Goal: Task Accomplishment & Management: Use online tool/utility

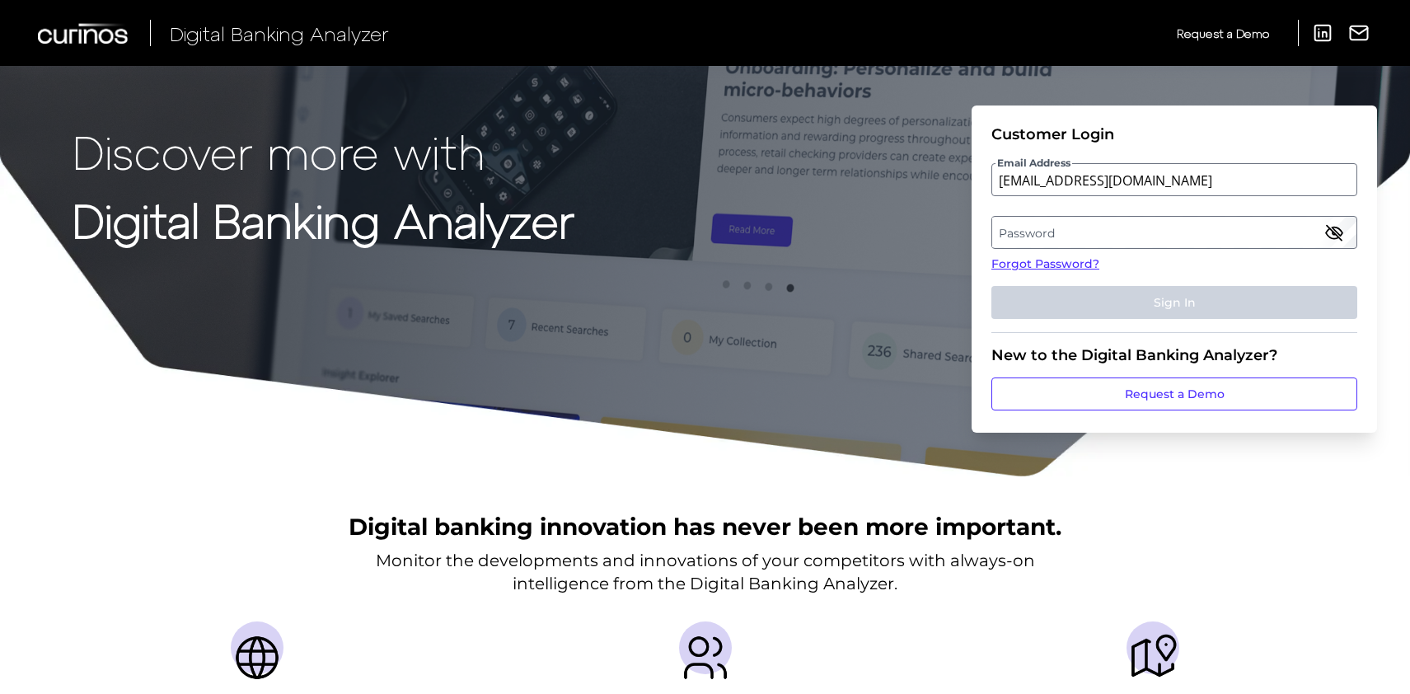
click at [1058, 238] on label "Password" at bounding box center [1173, 233] width 363 height 30
click at [1195, 267] on link "Forgot Password?" at bounding box center [1174, 263] width 366 height 17
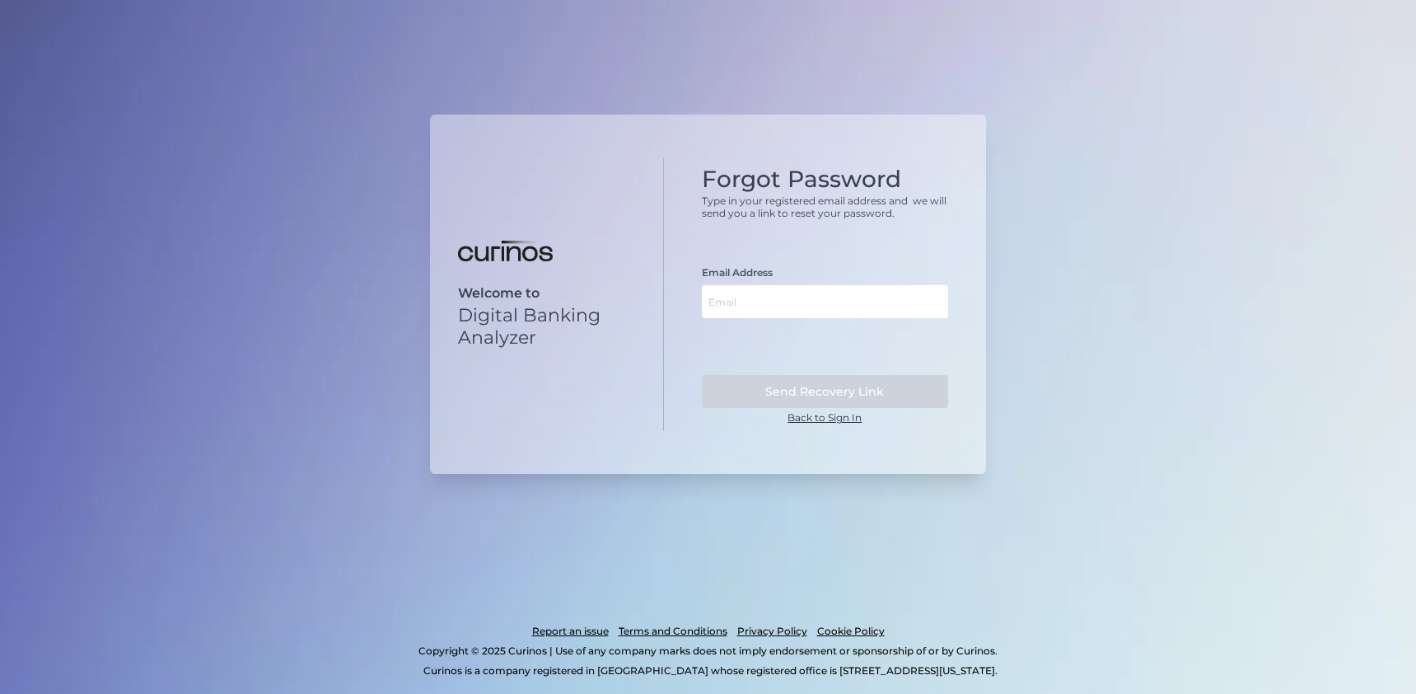
click at [842, 416] on link "Back to Sign In" at bounding box center [825, 417] width 74 height 12
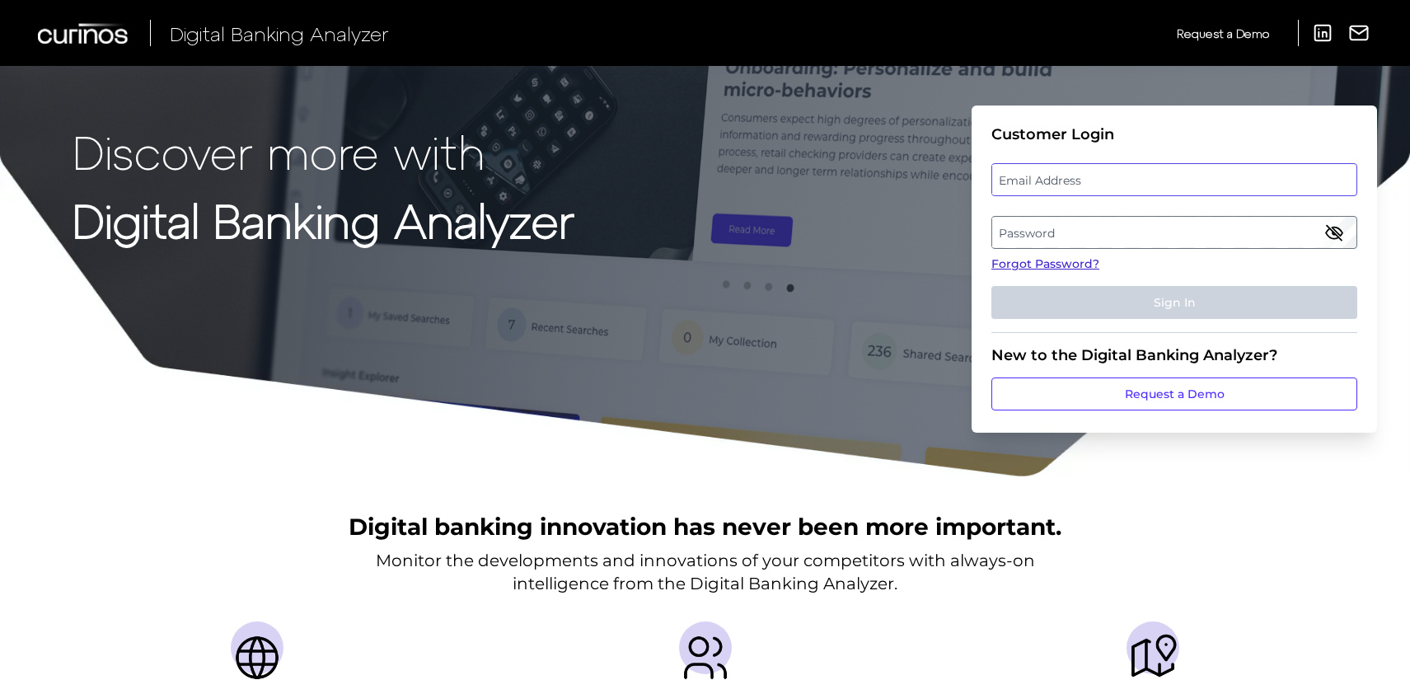
type input "evan_skorepa@keybank.com"
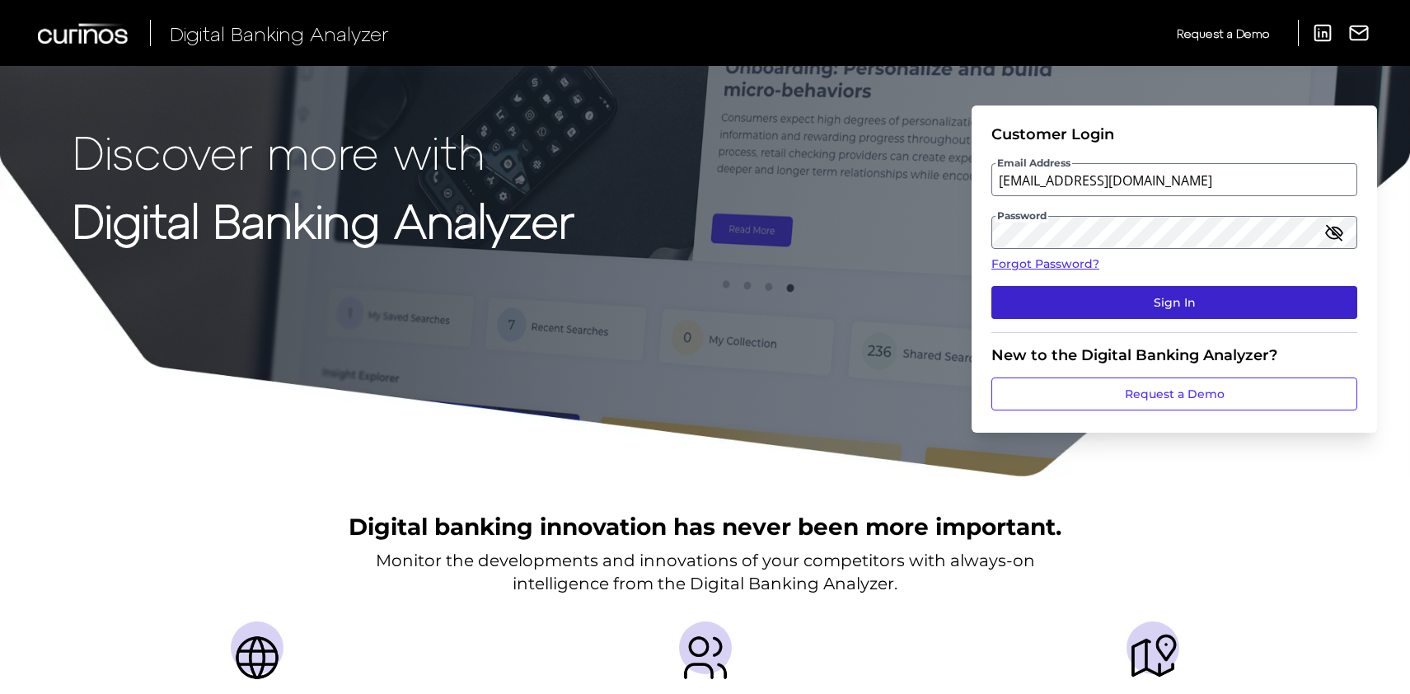
click at [1088, 299] on button "Sign In" at bounding box center [1174, 302] width 366 height 33
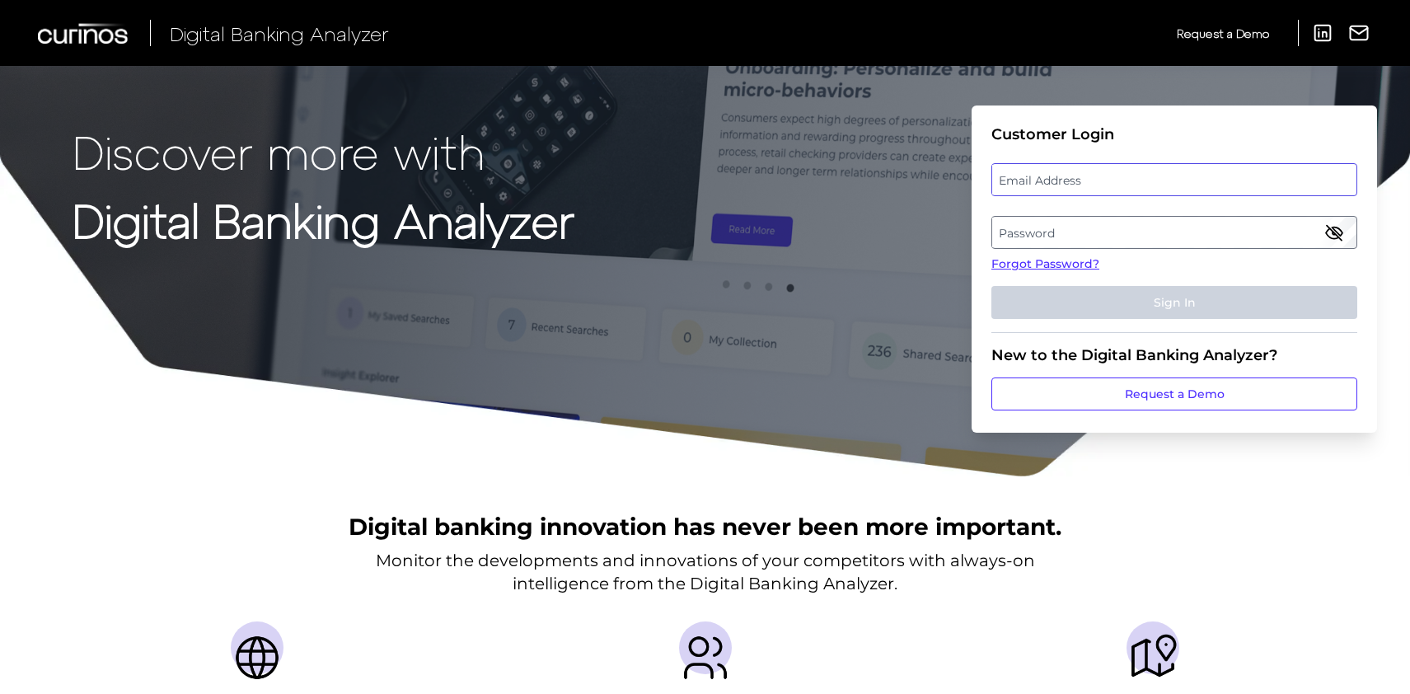
type input "[EMAIL_ADDRESS][DOMAIN_NAME]"
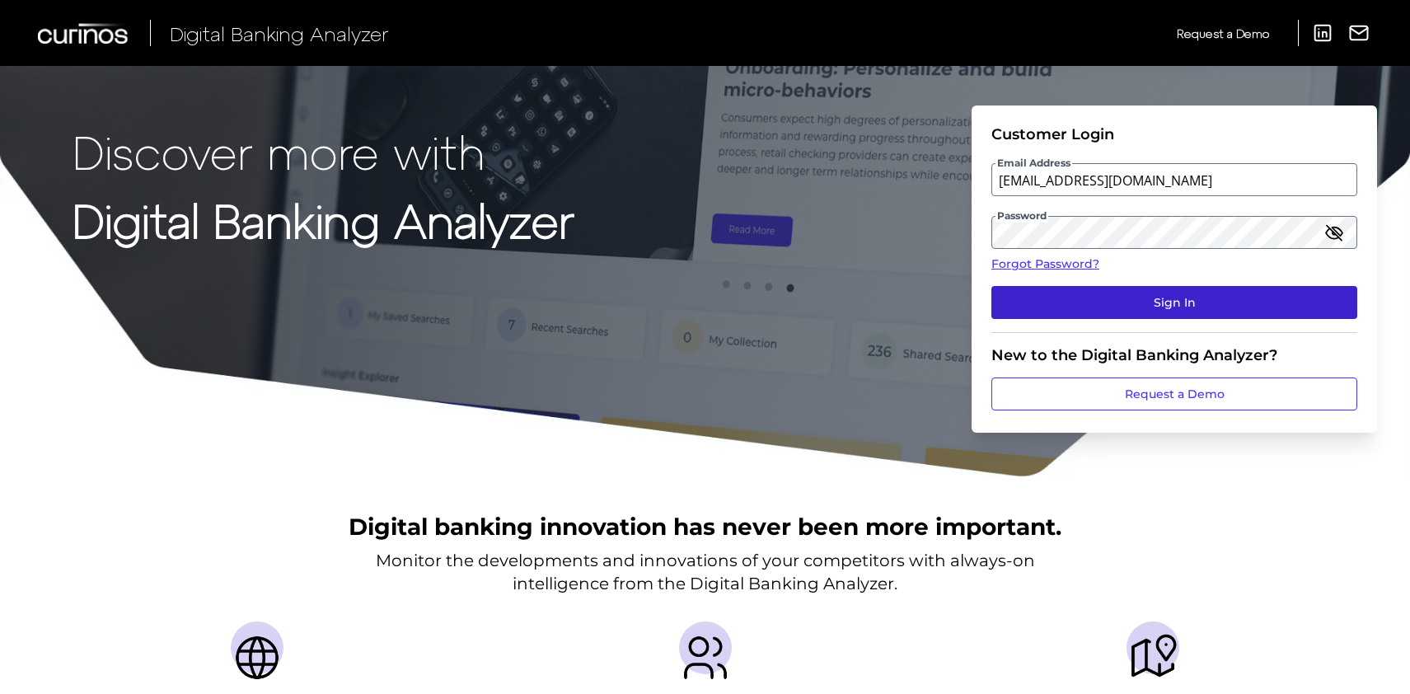
click at [1144, 307] on button "Sign In" at bounding box center [1174, 302] width 366 height 33
